Goal: Information Seeking & Learning: Learn about a topic

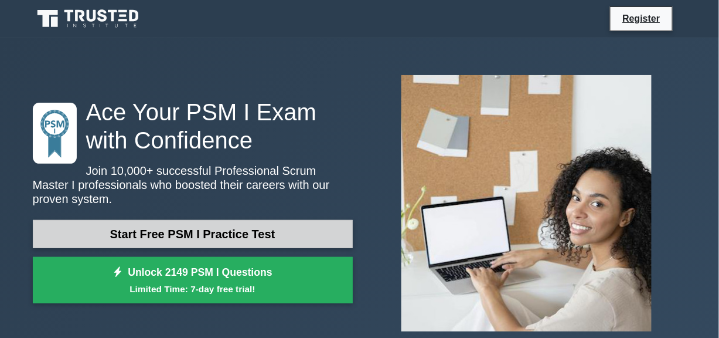
click at [237, 220] on link "Start Free PSM I Practice Test" at bounding box center [193, 234] width 320 height 28
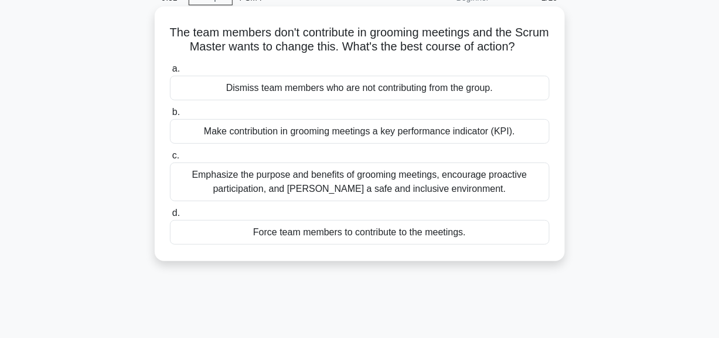
scroll to position [59, 0]
click at [496, 198] on div "Emphasize the purpose and benefits of grooming meetings, encourage proactive pa…" at bounding box center [360, 182] width 380 height 39
click at [170, 160] on input "c. Emphasize the purpose and benefits of grooming meetings, encourage proactive…" at bounding box center [170, 156] width 0 height 8
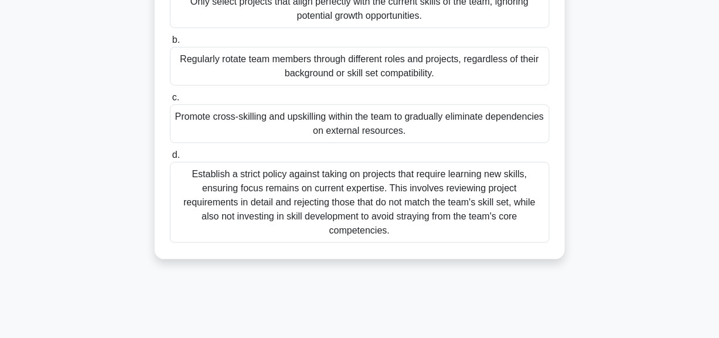
scroll to position [175, 0]
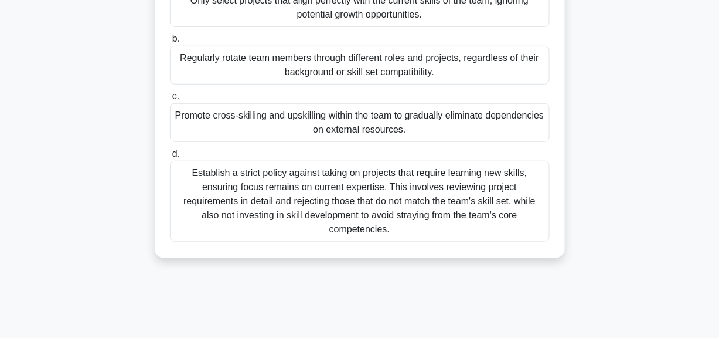
click at [390, 117] on div "Promote cross-skilling and upskilling within the team to gradually eliminate de…" at bounding box center [360, 122] width 380 height 39
click at [170, 100] on input "c. Promote cross-skilling and upskilling within the team to gradually eliminate…" at bounding box center [170, 97] width 0 height 8
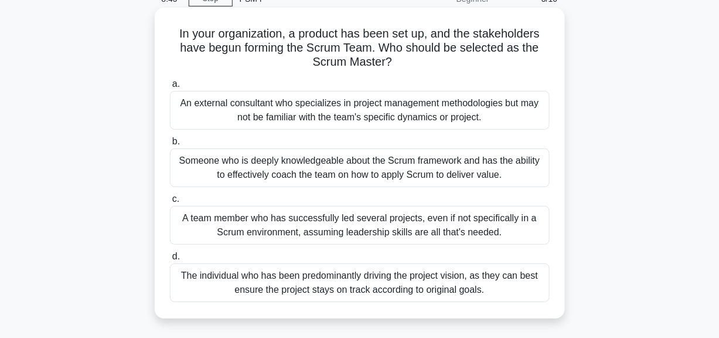
scroll to position [59, 0]
click at [415, 165] on div "Someone who is deeply knowledgeable about the Scrum framework and has the abili…" at bounding box center [360, 167] width 380 height 39
click at [170, 145] on input "b. Someone who is deeply knowledgeable about the Scrum framework and has the ab…" at bounding box center [170, 141] width 0 height 8
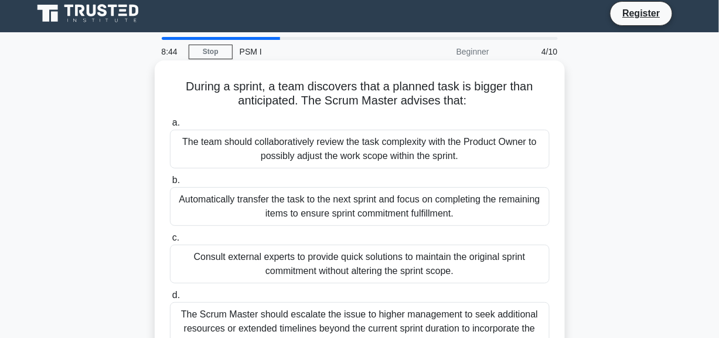
scroll to position [0, 0]
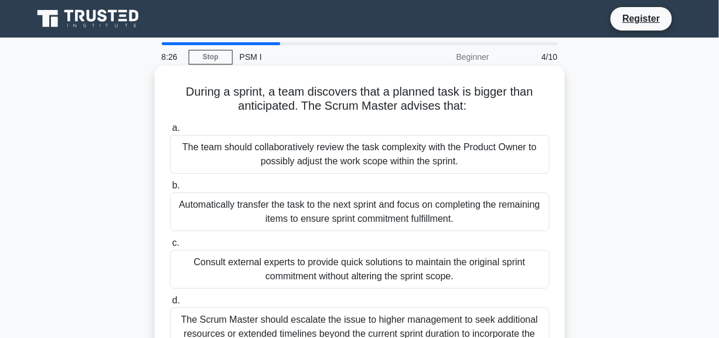
click at [451, 156] on div "The team should collaboratively review the task complexity with the Product Own…" at bounding box center [360, 154] width 380 height 39
click at [170, 132] on input "a. The team should collaboratively review the task complexity with the Product …" at bounding box center [170, 128] width 0 height 8
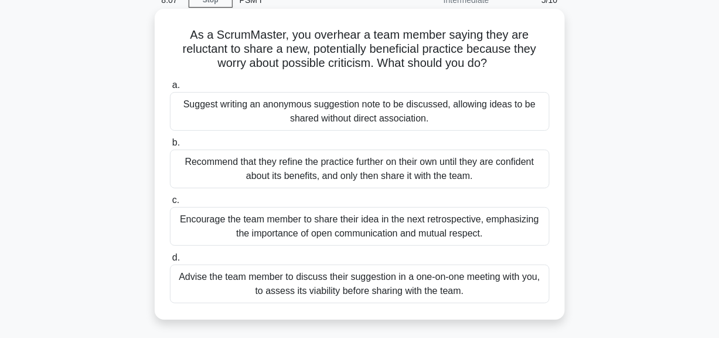
scroll to position [57, 0]
click at [284, 222] on div "Encourage the team member to share their idea in the next retrospective, emphas…" at bounding box center [360, 225] width 380 height 39
click at [170, 203] on input "c. Encourage the team member to share their idea in the next retrospective, emp…" at bounding box center [170, 200] width 0 height 8
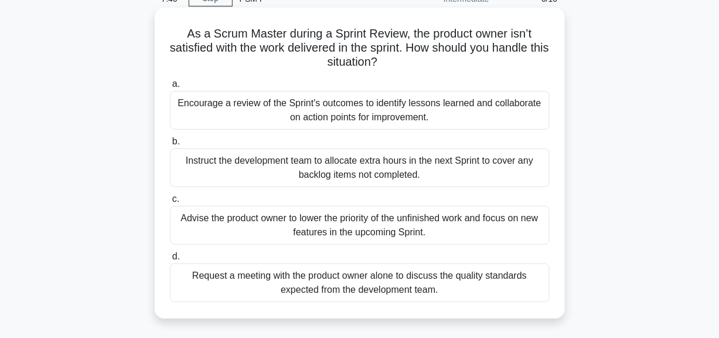
scroll to position [59, 0]
click at [391, 111] on div "Encourage a review of the Sprint's outcomes to identify lessons learned and col…" at bounding box center [360, 109] width 380 height 39
click at [170, 87] on input "a. Encourage a review of the Sprint's outcomes to identify lessons learned and …" at bounding box center [170, 84] width 0 height 8
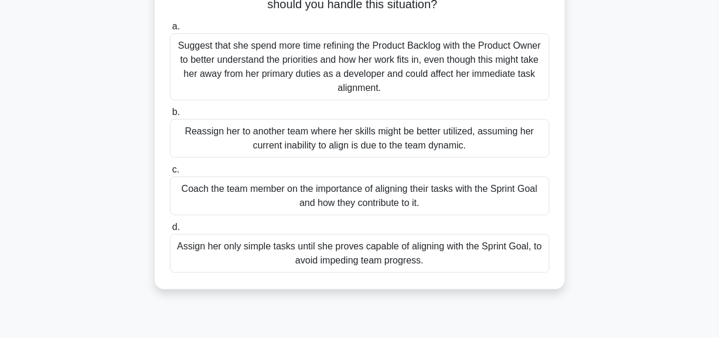
scroll to position [117, 0]
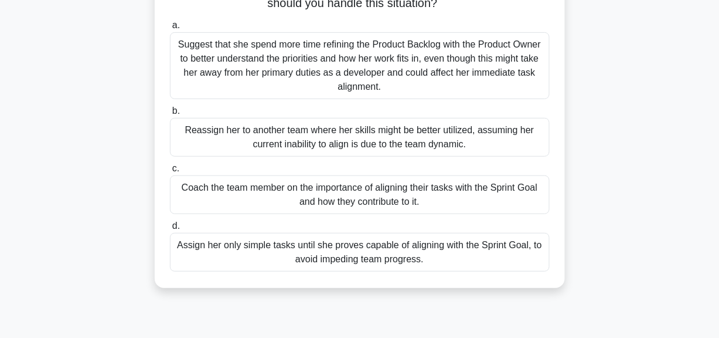
click at [263, 196] on div "Coach the team member on the importance of aligning their tasks with the Sprint…" at bounding box center [360, 194] width 380 height 39
click at [170, 172] on input "c. Coach the team member on the importance of aligning their tasks with the Spr…" at bounding box center [170, 169] width 0 height 8
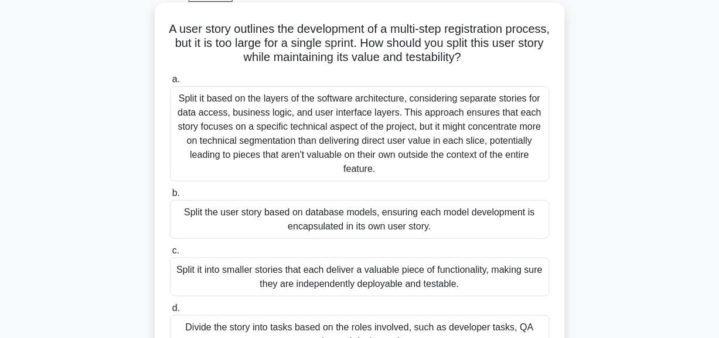
scroll to position [62, 0]
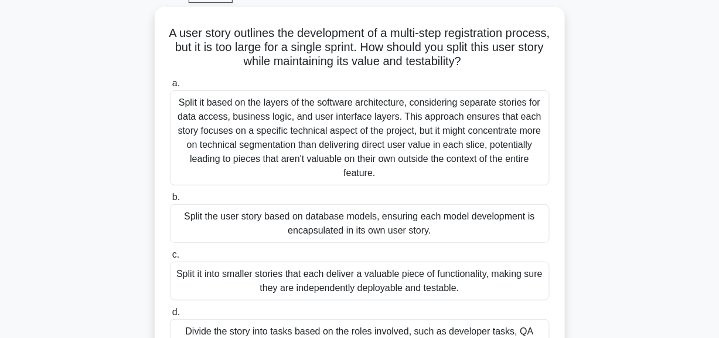
click at [629, 90] on div "A user story outlines the development of a multi-step registration process, but…" at bounding box center [360, 197] width 668 height 381
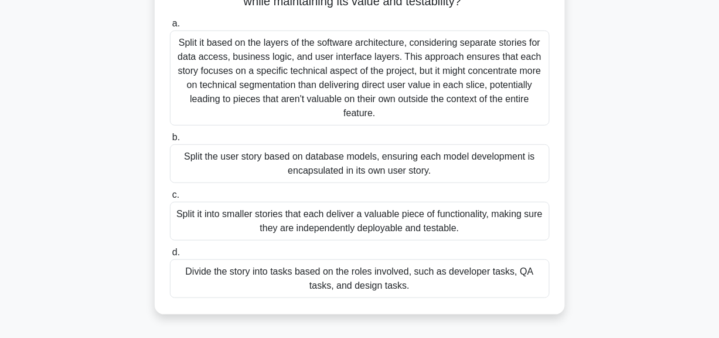
scroll to position [119, 0]
click at [354, 217] on div "Split it into smaller stories that each deliver a valuable piece of functionali…" at bounding box center [360, 220] width 380 height 39
click at [170, 198] on input "c. Split it into smaller stories that each deliver a valuable piece of function…" at bounding box center [170, 195] width 0 height 8
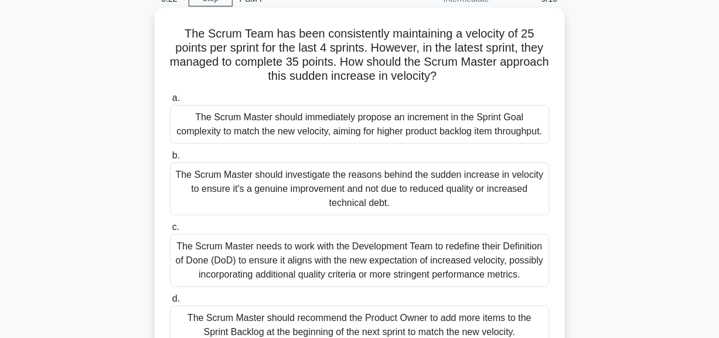
scroll to position [57, 0]
click at [459, 199] on div "The Scrum Master should investigate the reasons behind the sudden increase in v…" at bounding box center [360, 189] width 380 height 53
click at [170, 160] on input "b. The Scrum Master should investigate the reasons behind the sudden increase i…" at bounding box center [170, 156] width 0 height 8
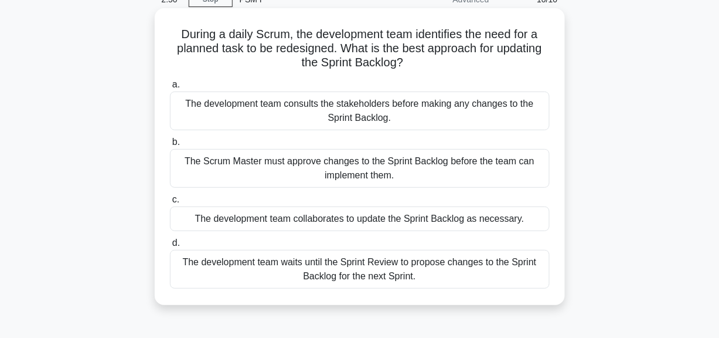
click at [453, 220] on div "The development team collaborates to update the Sprint Backlog as necessary." at bounding box center [360, 218] width 380 height 25
click at [170, 203] on input "c. The development team collaborates to update the Sprint Backlog as necessary." at bounding box center [170, 200] width 0 height 8
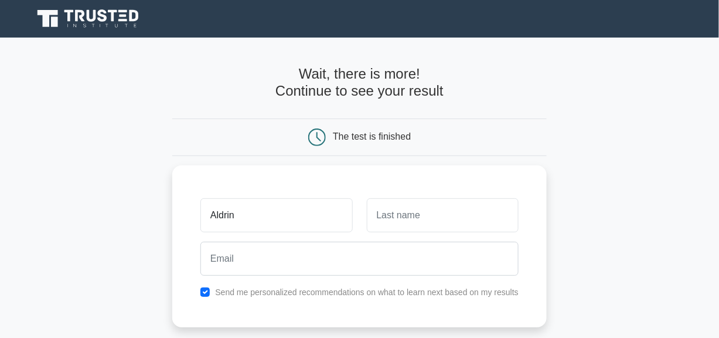
type input "Aldrin"
type input "Sunny"
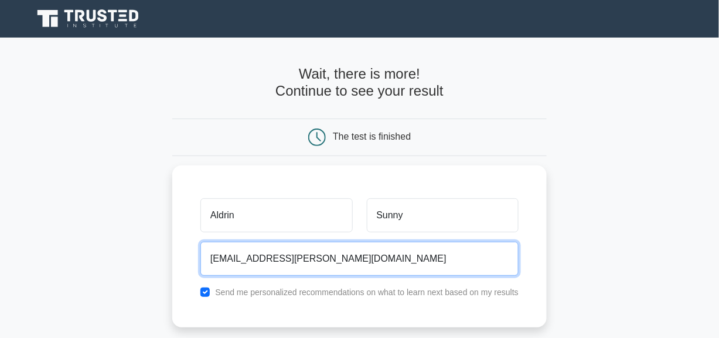
type input "aldrin.archie@gmail.com"
